Goal: Information Seeking & Learning: Understand process/instructions

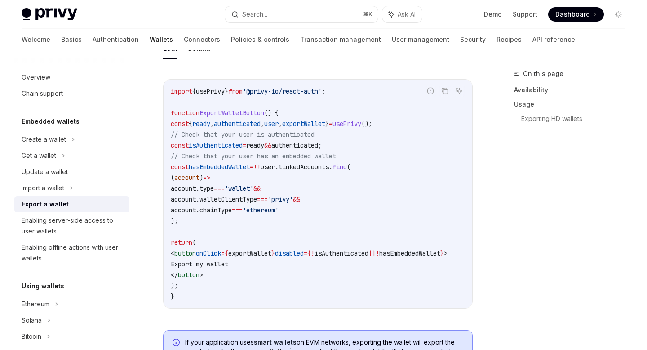
scroll to position [536, 0]
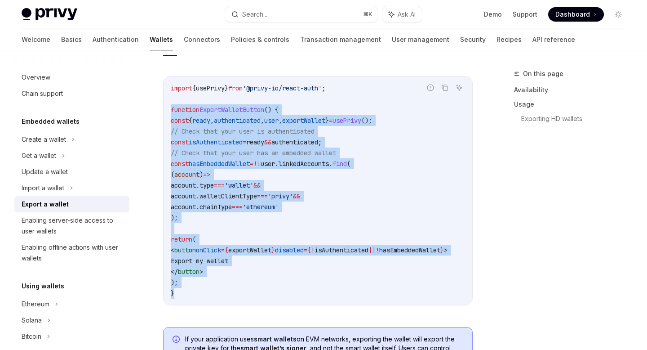
drag, startPoint x: 166, startPoint y: 107, endPoint x: 208, endPoint y: 295, distance: 193.0
click at [208, 295] on div "import { usePrivy } from '@privy-io/react-auth' ; function ExportWalletButton (…" at bounding box center [318, 190] width 309 height 228
click at [450, 122] on code "import { usePrivy } from '@privy-io/react-auth' ; function ExportWalletButton (…" at bounding box center [320, 191] width 299 height 216
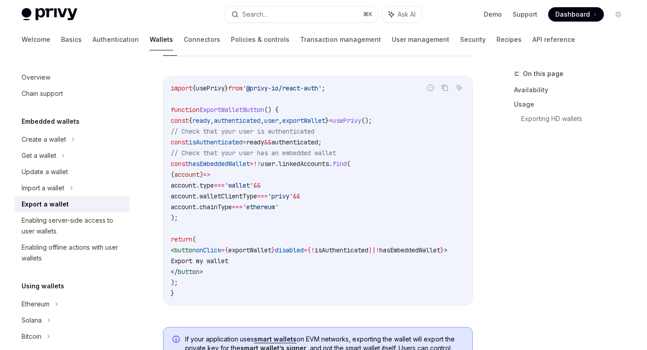
drag, startPoint x: 186, startPoint y: 252, endPoint x: 234, endPoint y: 277, distance: 54.5
click at [234, 277] on code "import { usePrivy } from '@privy-io/react-auth' ; function ExportWalletButton (…" at bounding box center [320, 191] width 299 height 216
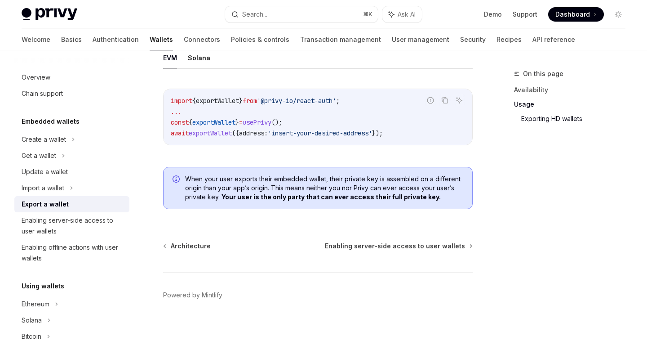
click at [255, 101] on span "from" at bounding box center [250, 101] width 14 height 8
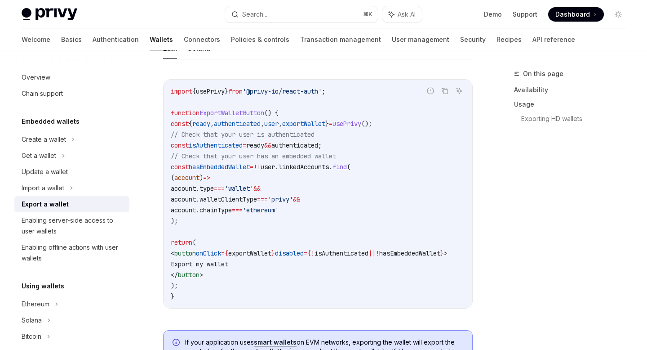
scroll to position [534, 0]
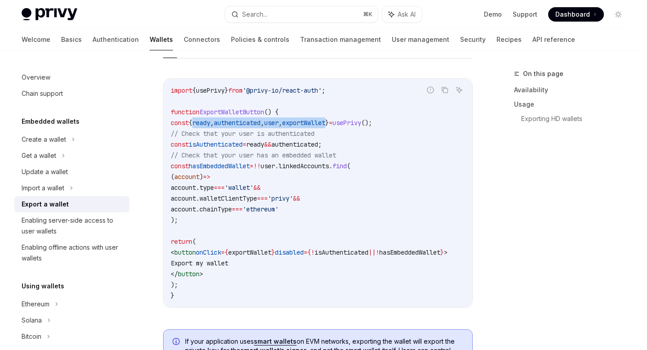
drag, startPoint x: 204, startPoint y: 123, endPoint x: 354, endPoint y: 126, distance: 150.2
click at [354, 126] on code "import { usePrivy } from '@privy-io/react-auth' ; function ExportWalletButton (…" at bounding box center [320, 193] width 299 height 216
click at [279, 121] on span "user" at bounding box center [271, 123] width 14 height 8
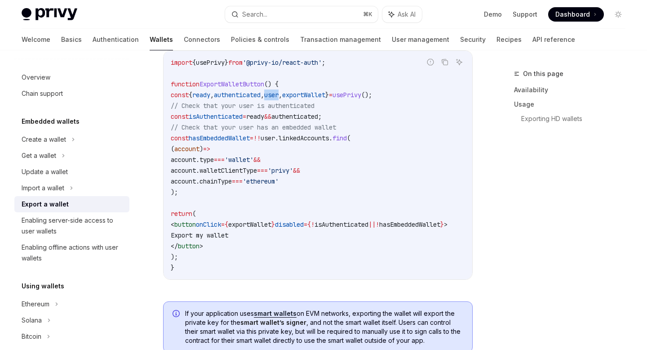
scroll to position [551, 0]
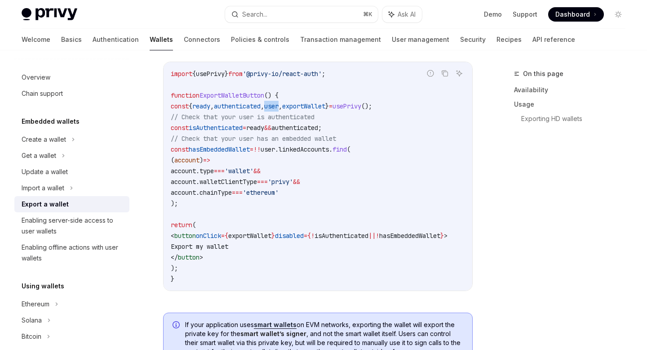
click at [361, 96] on code "import { usePrivy } from '@privy-io/react-auth' ; function ExportWalletButton (…" at bounding box center [320, 176] width 299 height 216
click at [447, 74] on icon "Copy the contents from the code block" at bounding box center [445, 73] width 7 height 7
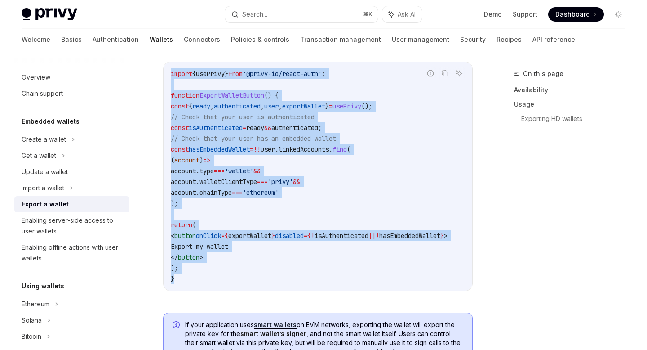
drag, startPoint x: 170, startPoint y: 72, endPoint x: 185, endPoint y: 302, distance: 230.7
click at [185, 302] on div "Report incorrect code Copy Ask AI import { usePrivy } from '@privy-io/react-aut…" at bounding box center [318, 179] width 310 height 253
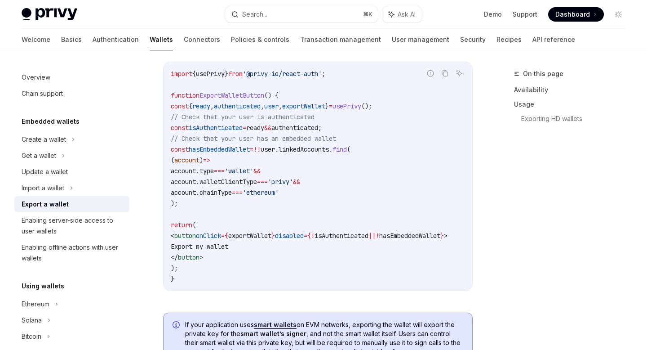
click at [156, 215] on div "**********" at bounding box center [234, 135] width 482 height 1235
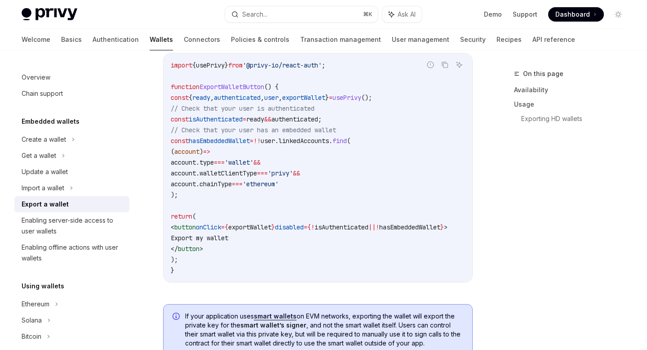
scroll to position [559, 0]
click at [232, 186] on span "chainType" at bounding box center [216, 184] width 32 height 8
click at [241, 171] on span "walletClientType" at bounding box center [229, 174] width 58 height 8
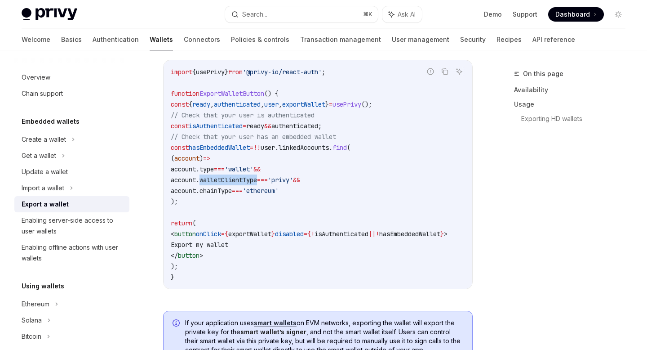
scroll to position [552, 0]
